Goal: Information Seeking & Learning: Learn about a topic

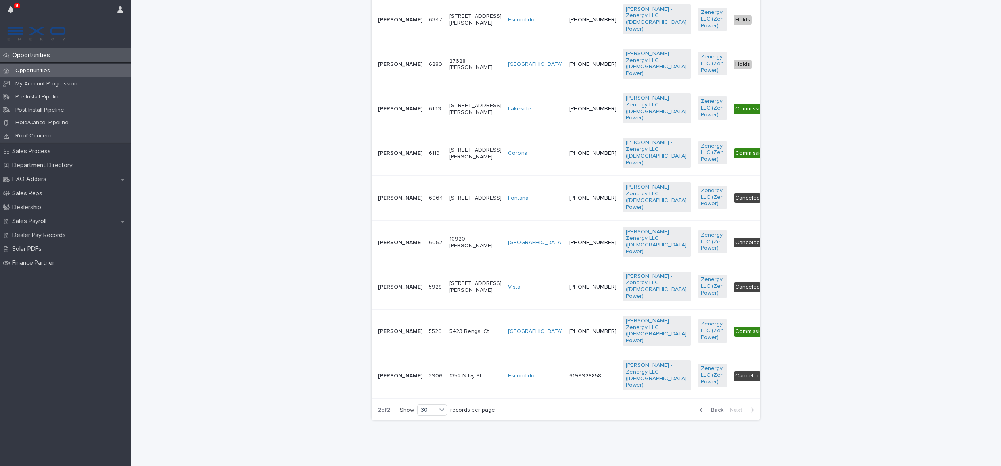
scroll to position [304, 0]
click at [717, 410] on span "Back" at bounding box center [714, 410] width 17 height 6
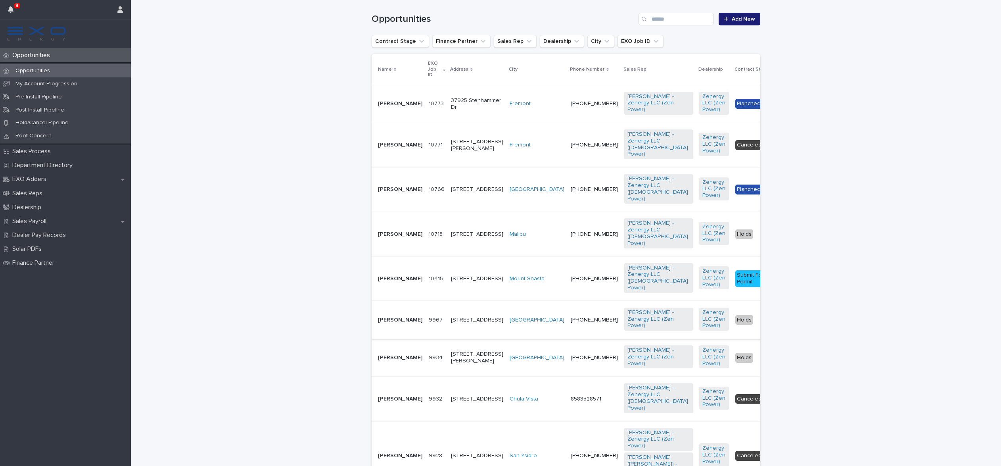
scroll to position [162, 0]
click at [391, 192] on p "[PERSON_NAME]" at bounding box center [400, 189] width 44 height 7
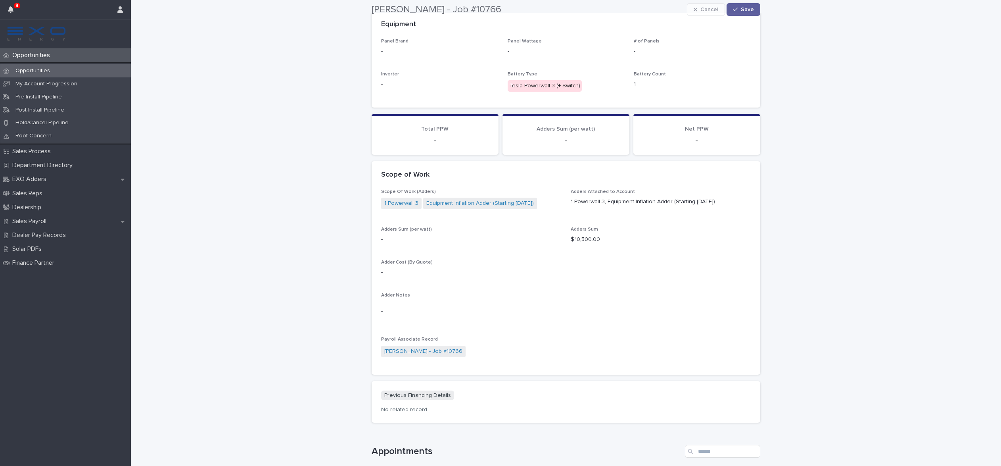
scroll to position [965, 0]
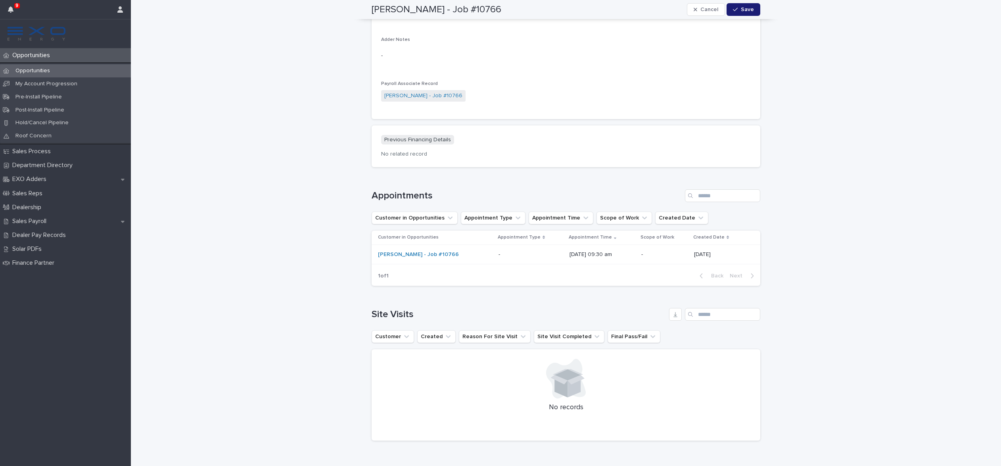
click at [64, 69] on div "Opportunities" at bounding box center [65, 70] width 131 height 13
